Goal: Information Seeking & Learning: Learn about a topic

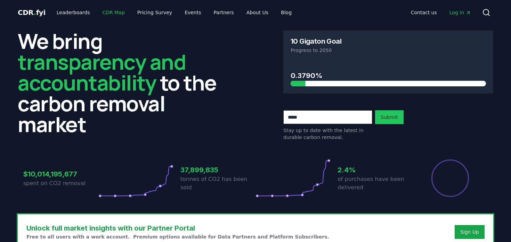
click at [107, 14] on link "CDR Map" at bounding box center [113, 12] width 33 height 13
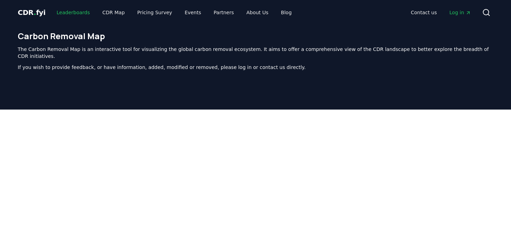
click at [66, 13] on link "Leaderboards" at bounding box center [73, 12] width 44 height 13
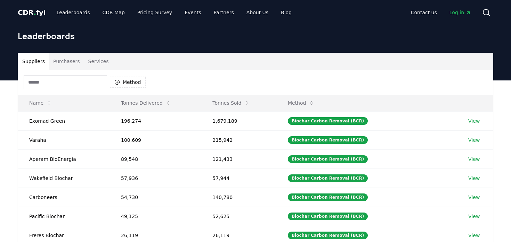
click at [71, 86] on input at bounding box center [65, 82] width 83 height 14
type input "*"
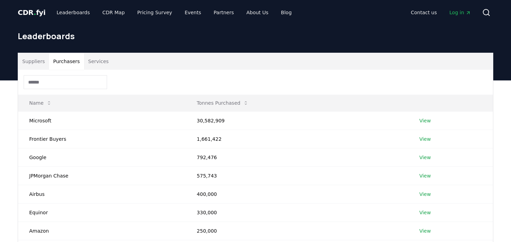
click at [67, 64] on button "Purchasers" at bounding box center [66, 61] width 35 height 17
click at [64, 80] on input at bounding box center [65, 82] width 83 height 14
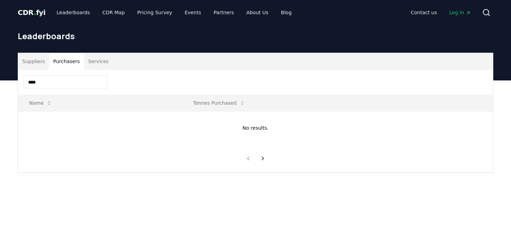
type input "****"
